Goal: Find specific page/section: Find specific page/section

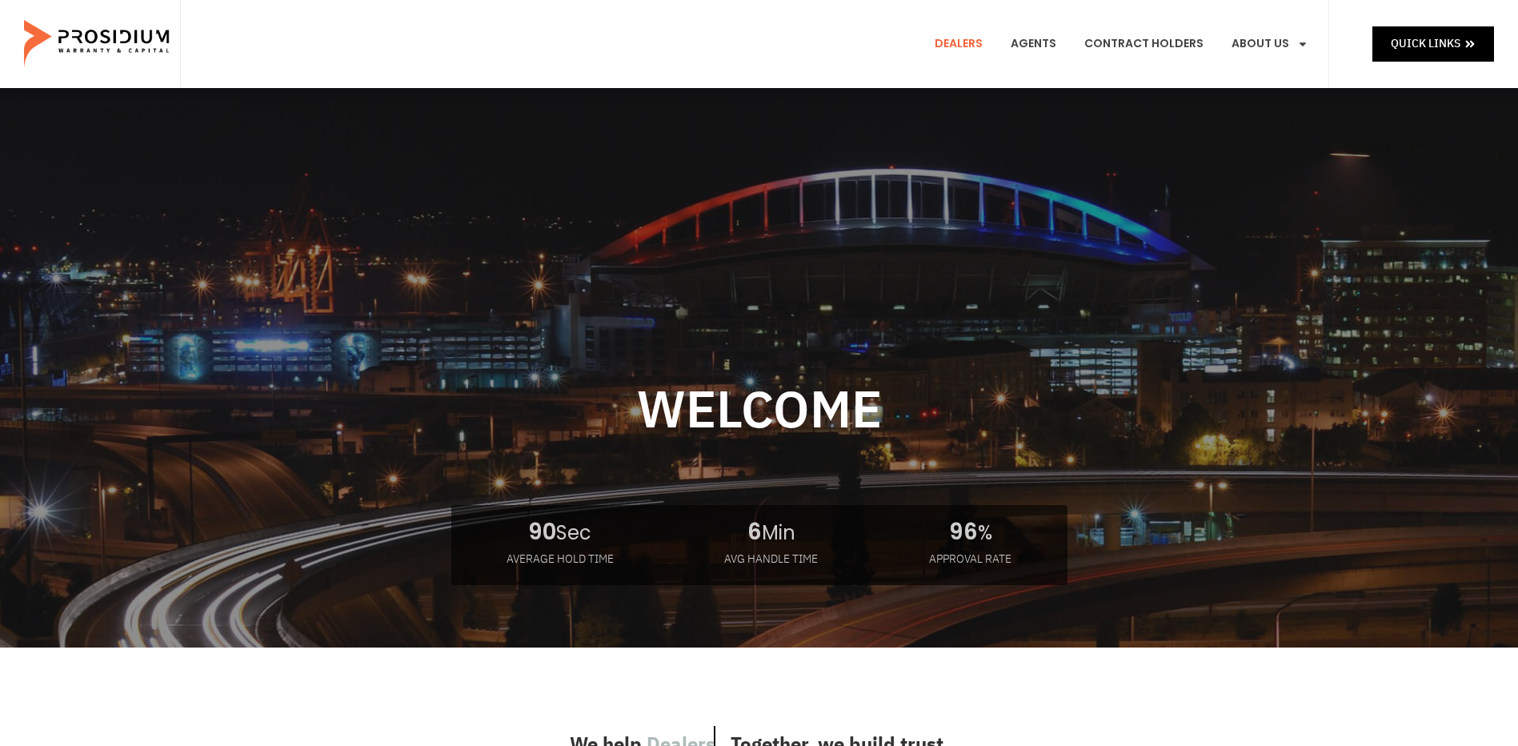
click at [969, 44] on link "Dealers" at bounding box center [959, 43] width 72 height 59
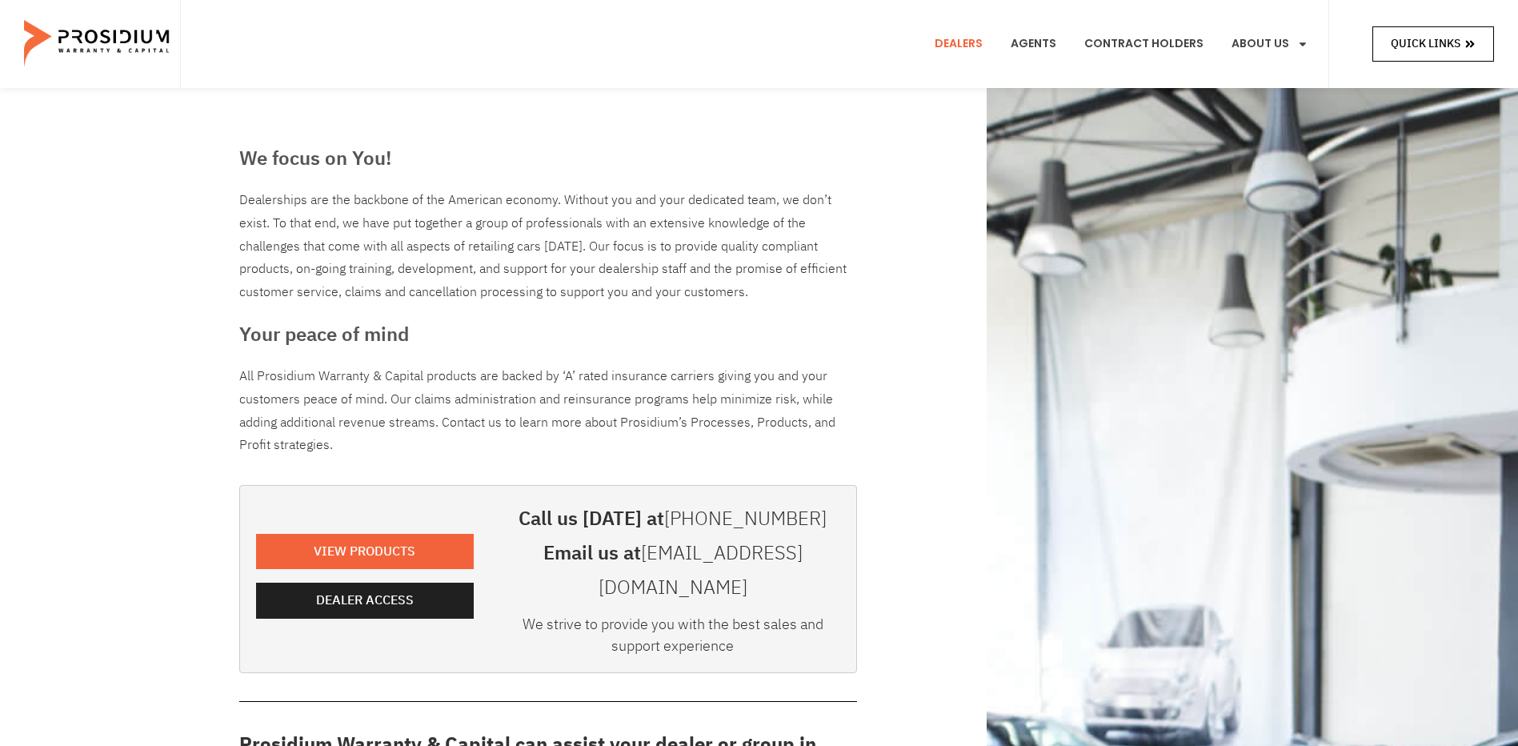
click at [1457, 52] on span "Quick Links" at bounding box center [1426, 44] width 70 height 20
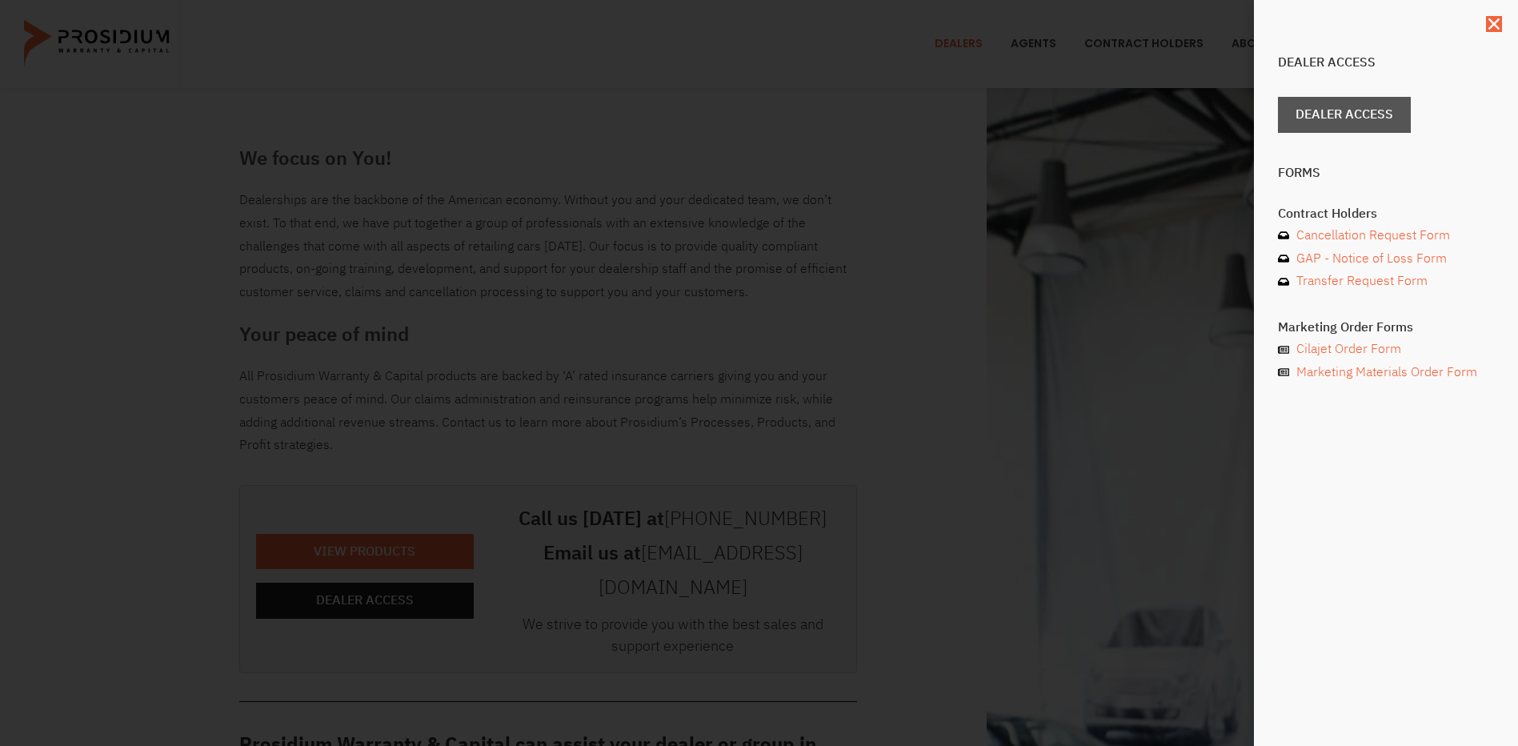
click at [1388, 122] on span "Dealer Access" at bounding box center [1345, 114] width 98 height 23
